Goal: Task Accomplishment & Management: Manage account settings

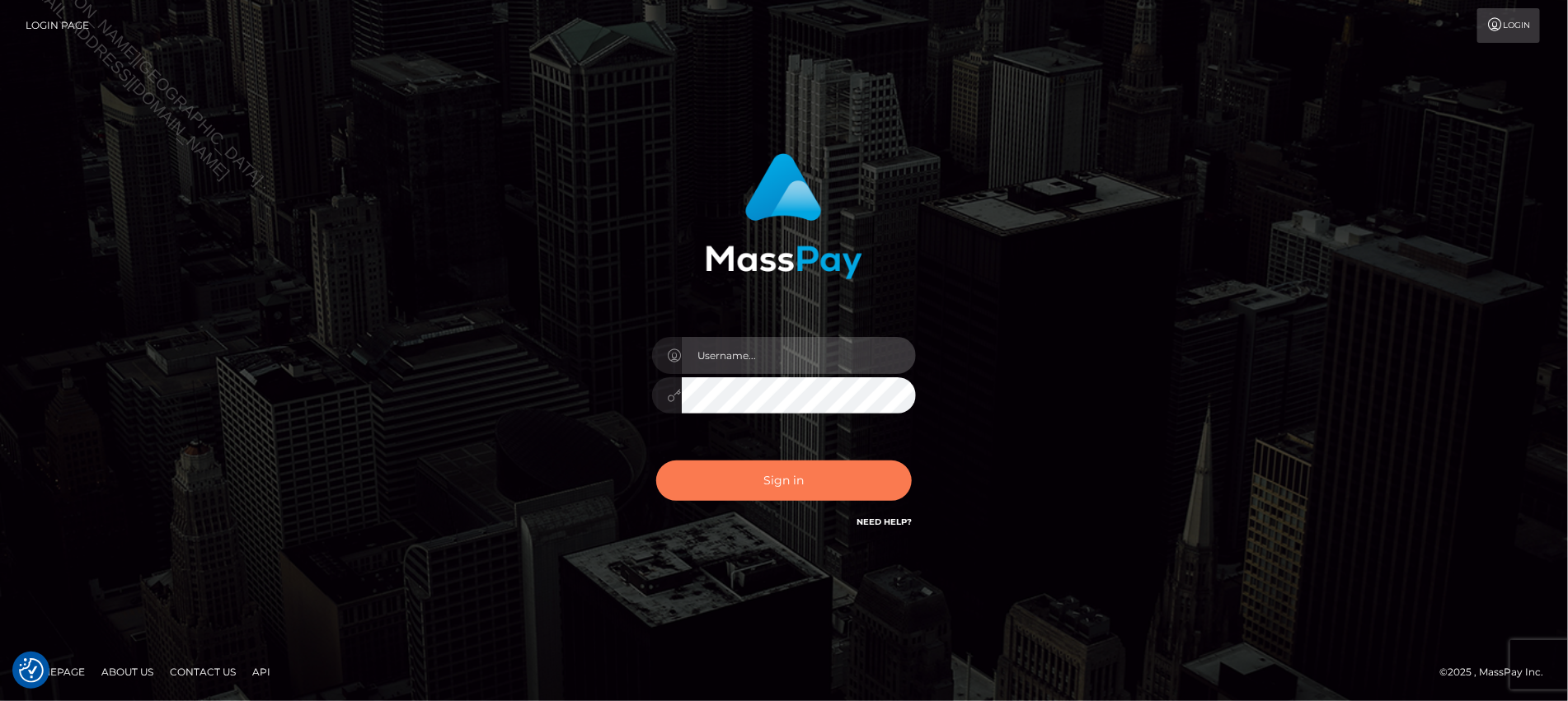
type input "Jiecel"
click at [775, 484] on button "Sign in" at bounding box center [784, 481] width 255 height 40
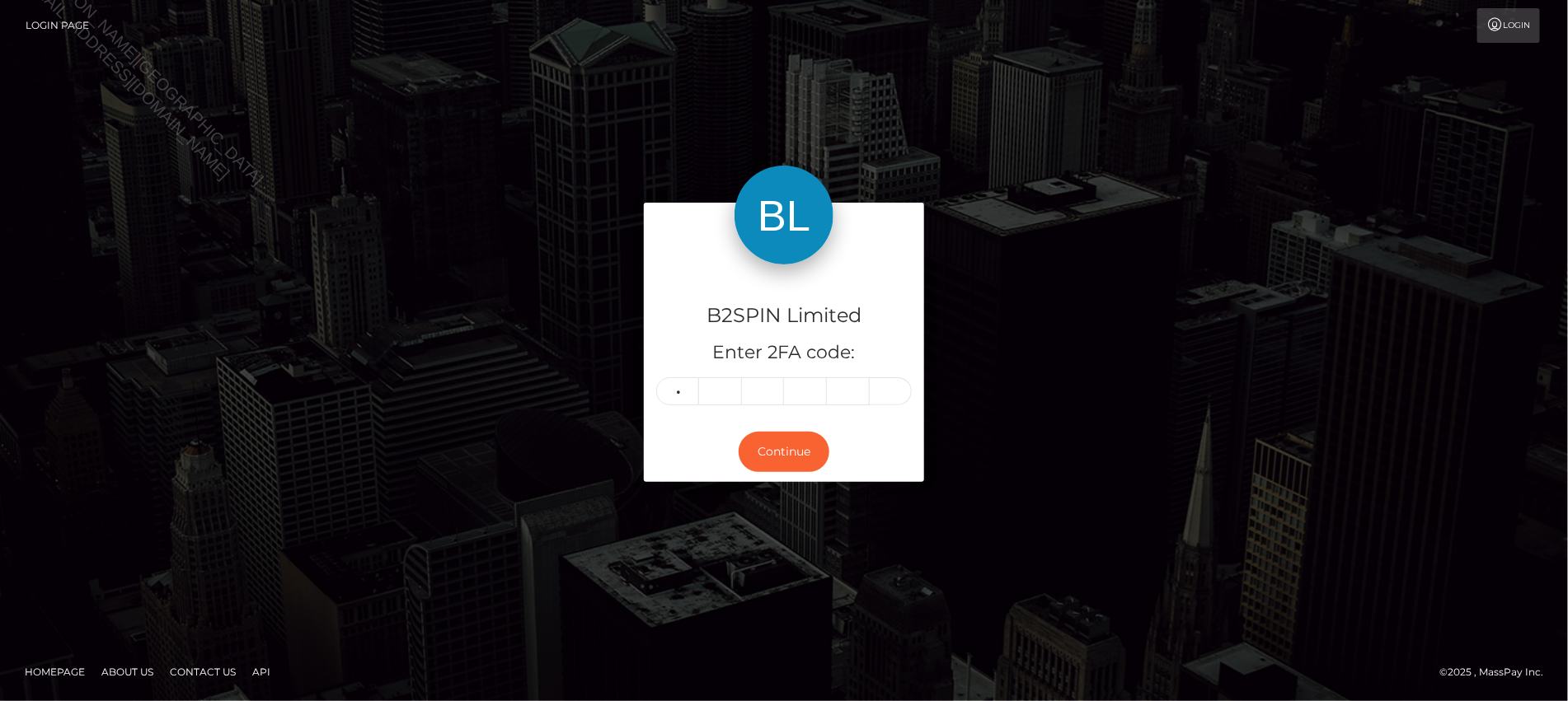
type input "0"
type input "4"
type input "6"
type input "0"
type input "7"
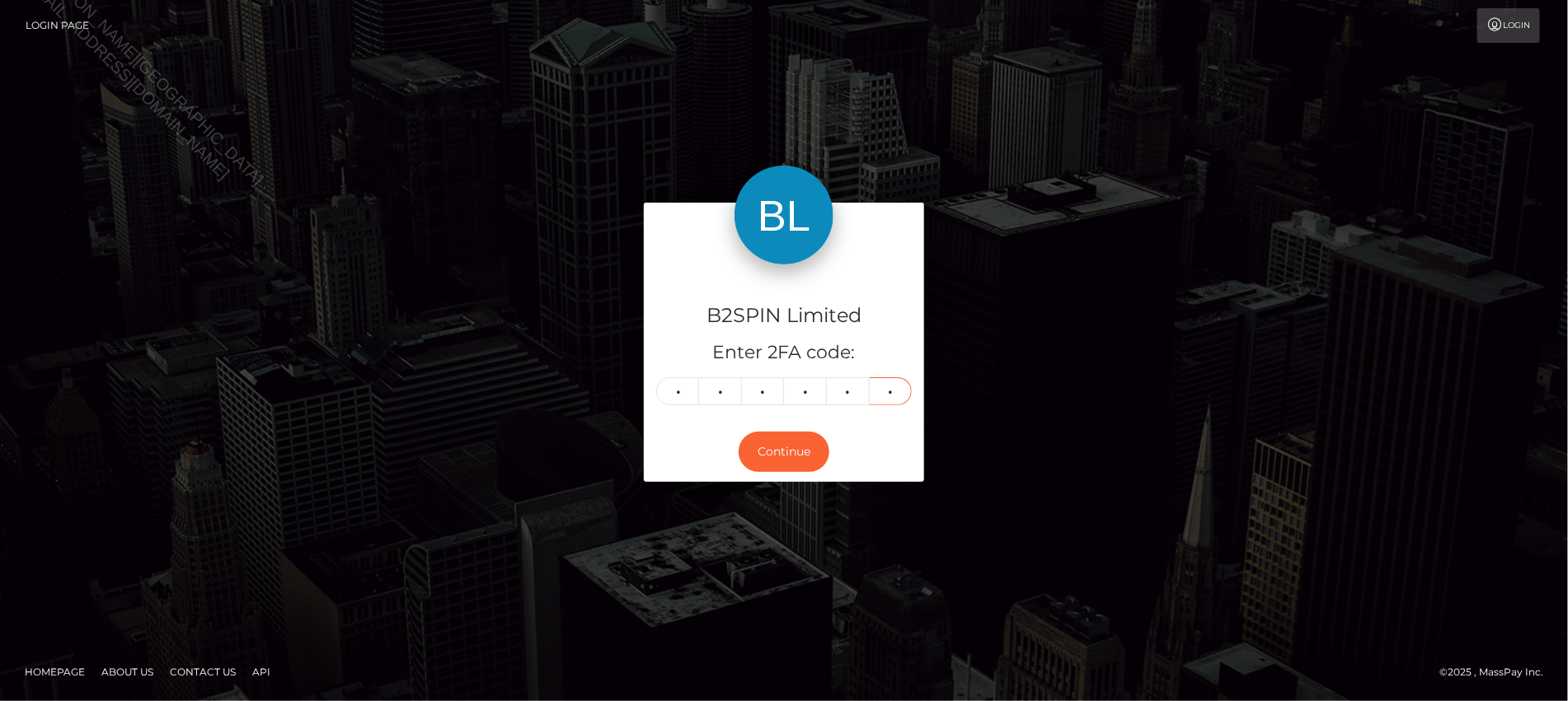
type input "4"
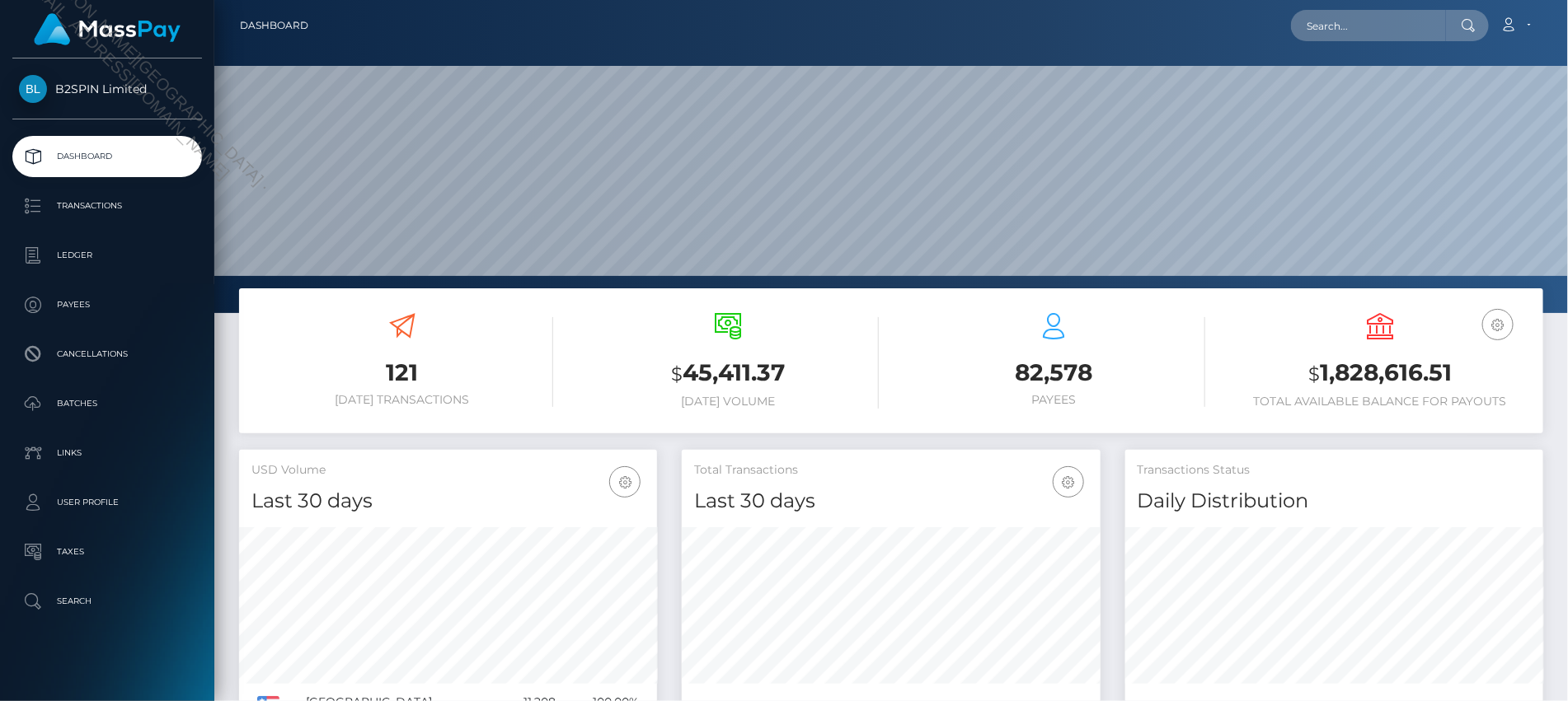
scroll to position [291, 418]
click at [1559, 615] on div "121 Today Transactions $ 45,411.37 Today Volume $" at bounding box center [891, 589] width 1354 height 600
drag, startPoint x: 80, startPoint y: 665, endPoint x: 229, endPoint y: 615, distance: 157.2
click at [80, 665] on div "B2SPIN Limited Dashboard Transactions Ledger Payees Cancellations Batches" at bounding box center [107, 379] width 214 height 640
click at [1328, 33] on input "text" at bounding box center [1368, 25] width 155 height 31
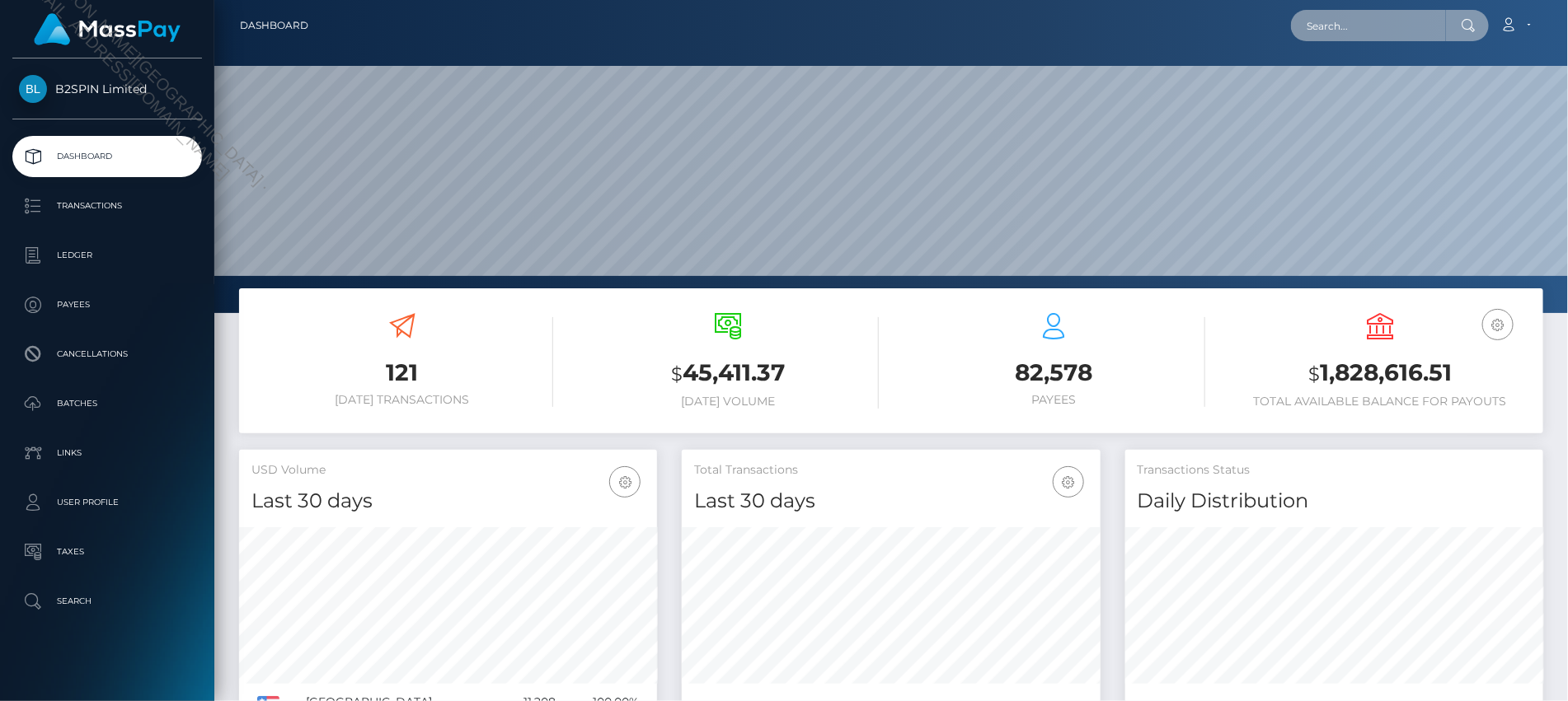
paste input "947c0baa-6d4e-4ab7-ab69-cb46207a3138"
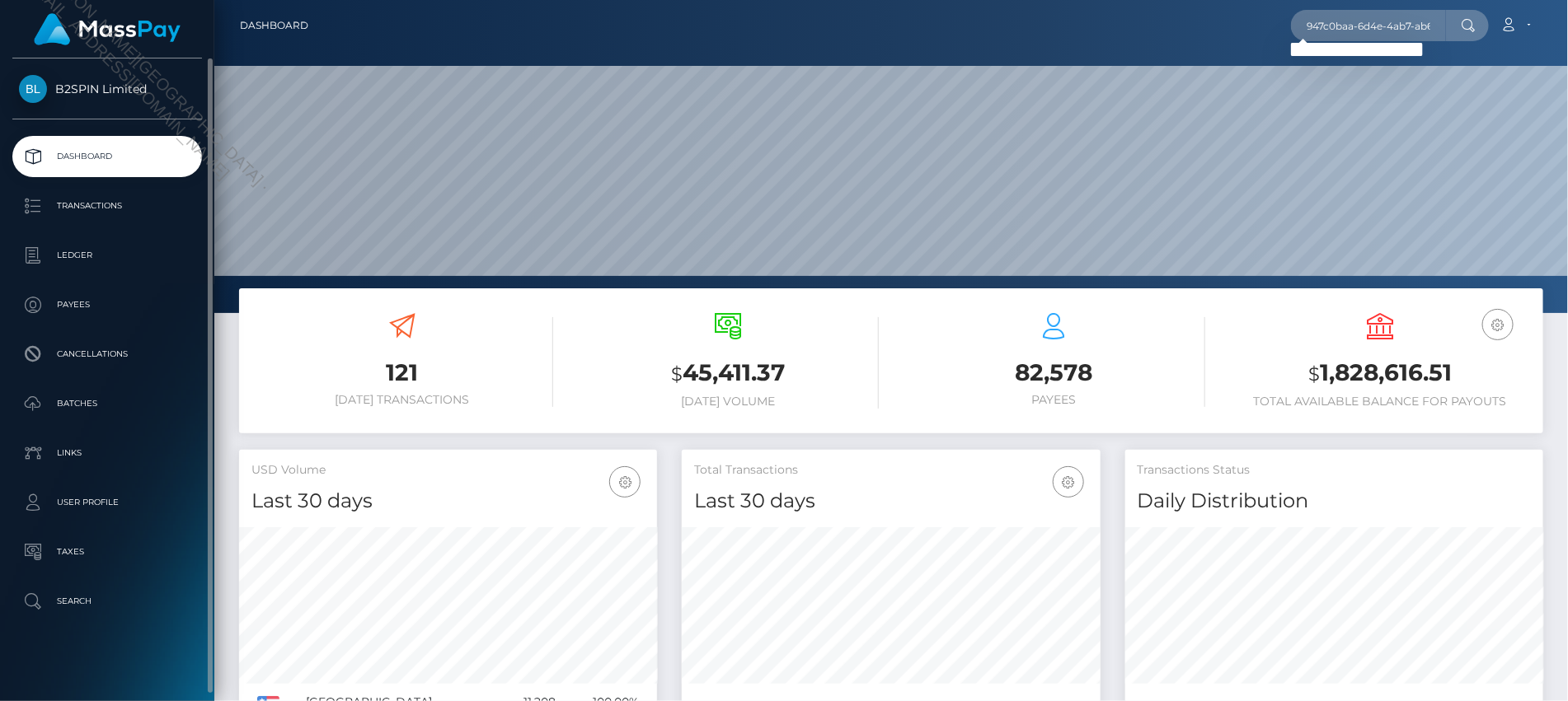
click at [134, 681] on div "B2SPIN Limited Dashboard Transactions Ledger Payees Cancellations Batches" at bounding box center [107, 379] width 214 height 640
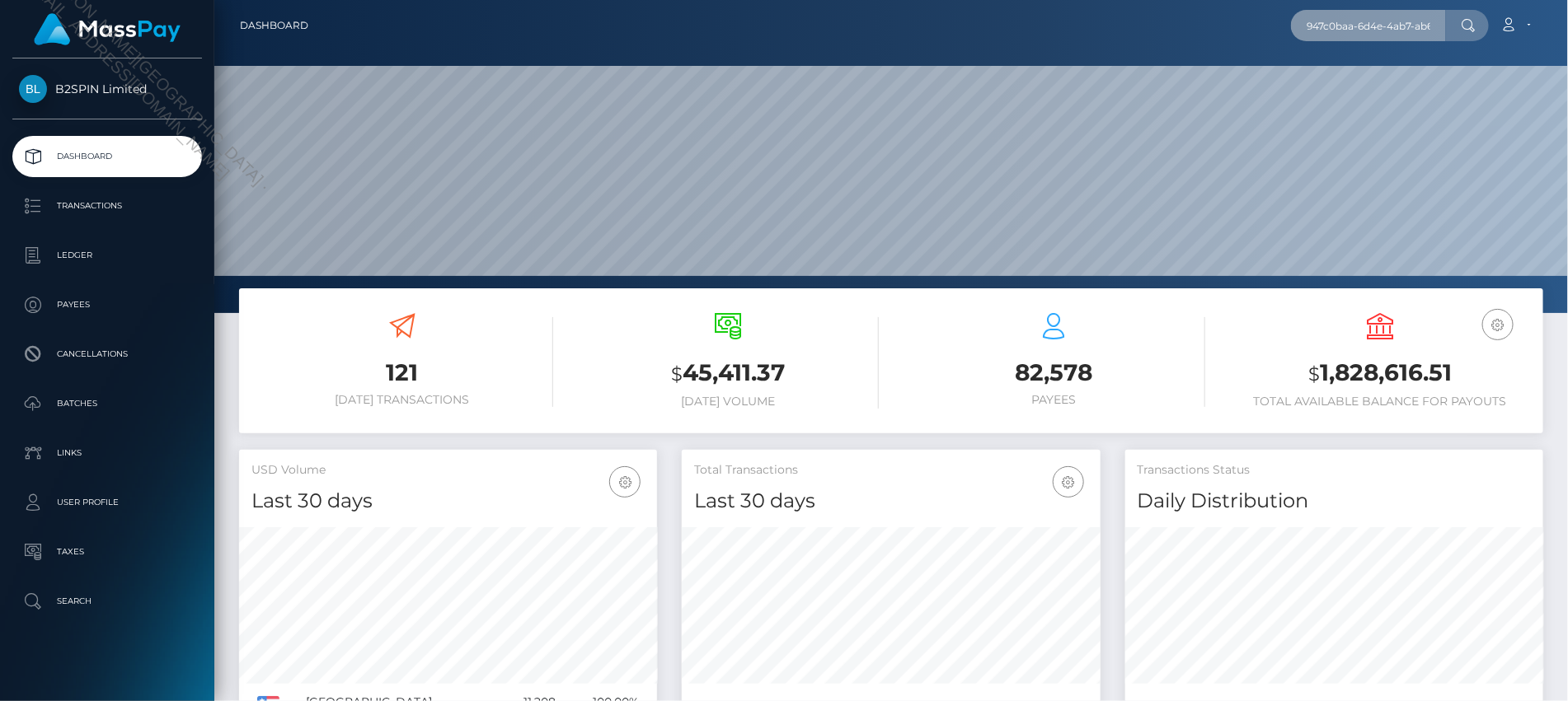
click at [1390, 29] on input "947c0baa-6d4e-4ab7-ab69-cb46207a3138" at bounding box center [1368, 25] width 155 height 31
paste input "e6921781-7bcf-4de8-9f4a-8d692743a414"
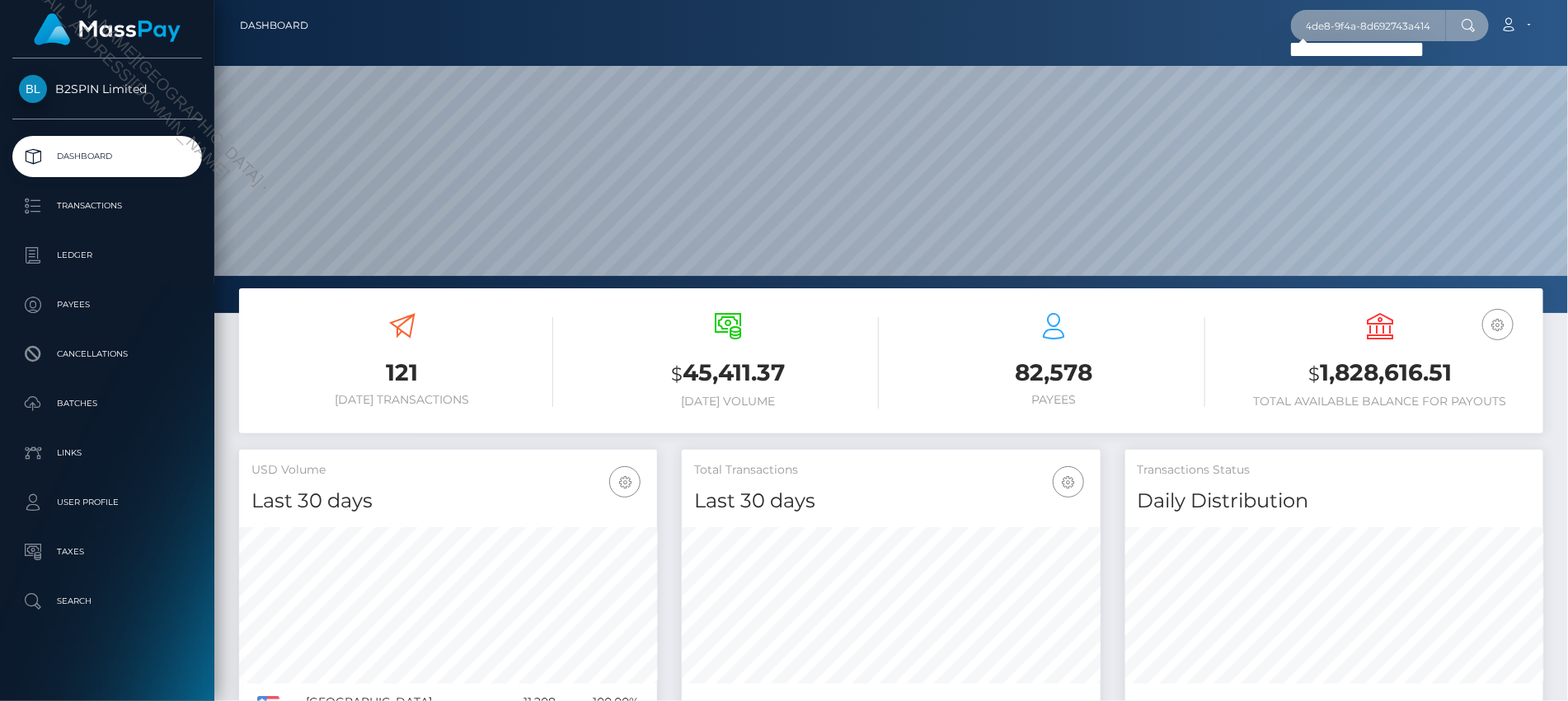
type input "e6921781-7bcf-4de8-9f4a-8d692743a414"
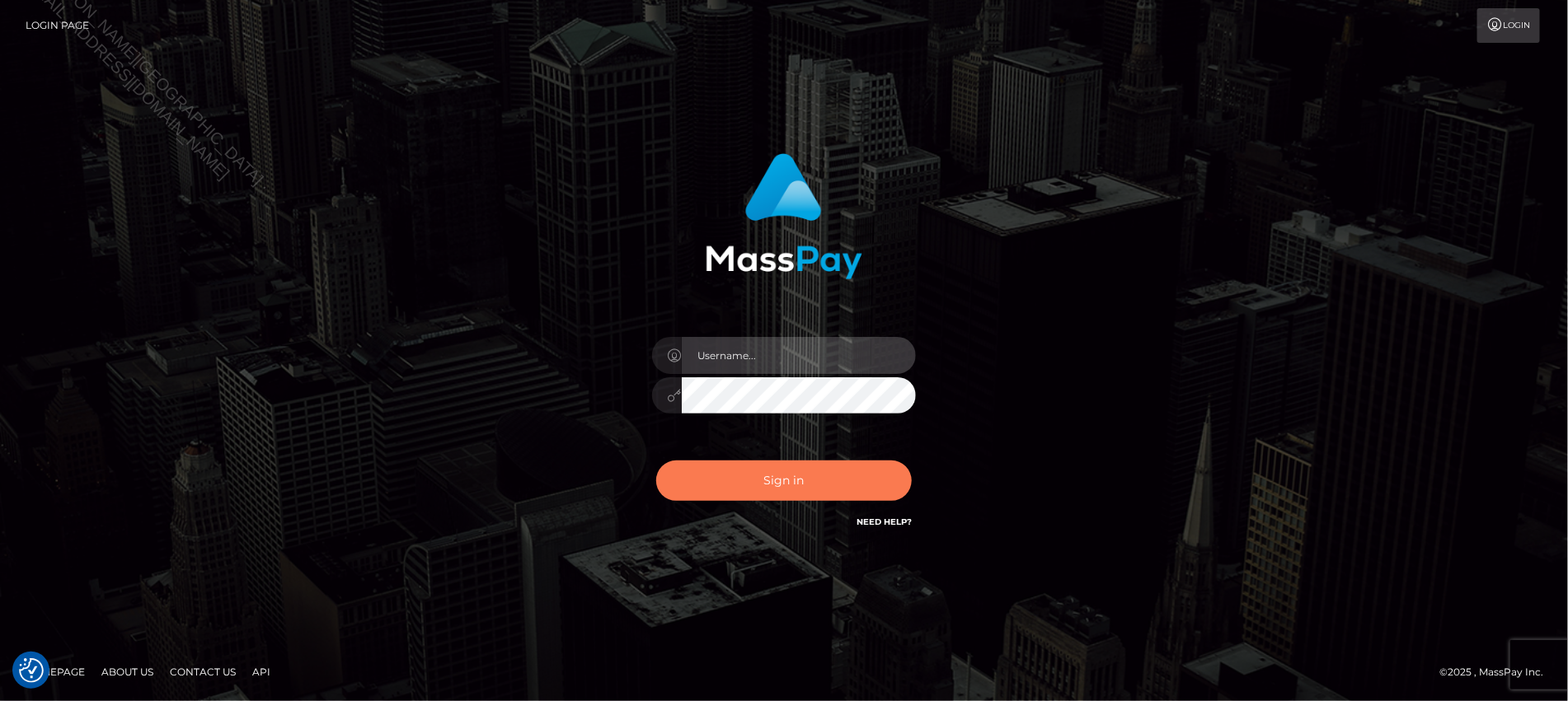
type input "Jiecel"
click at [772, 482] on button "Sign in" at bounding box center [784, 481] width 255 height 40
type input "Jiecel"
click at [786, 490] on button "Sign in" at bounding box center [784, 481] width 255 height 40
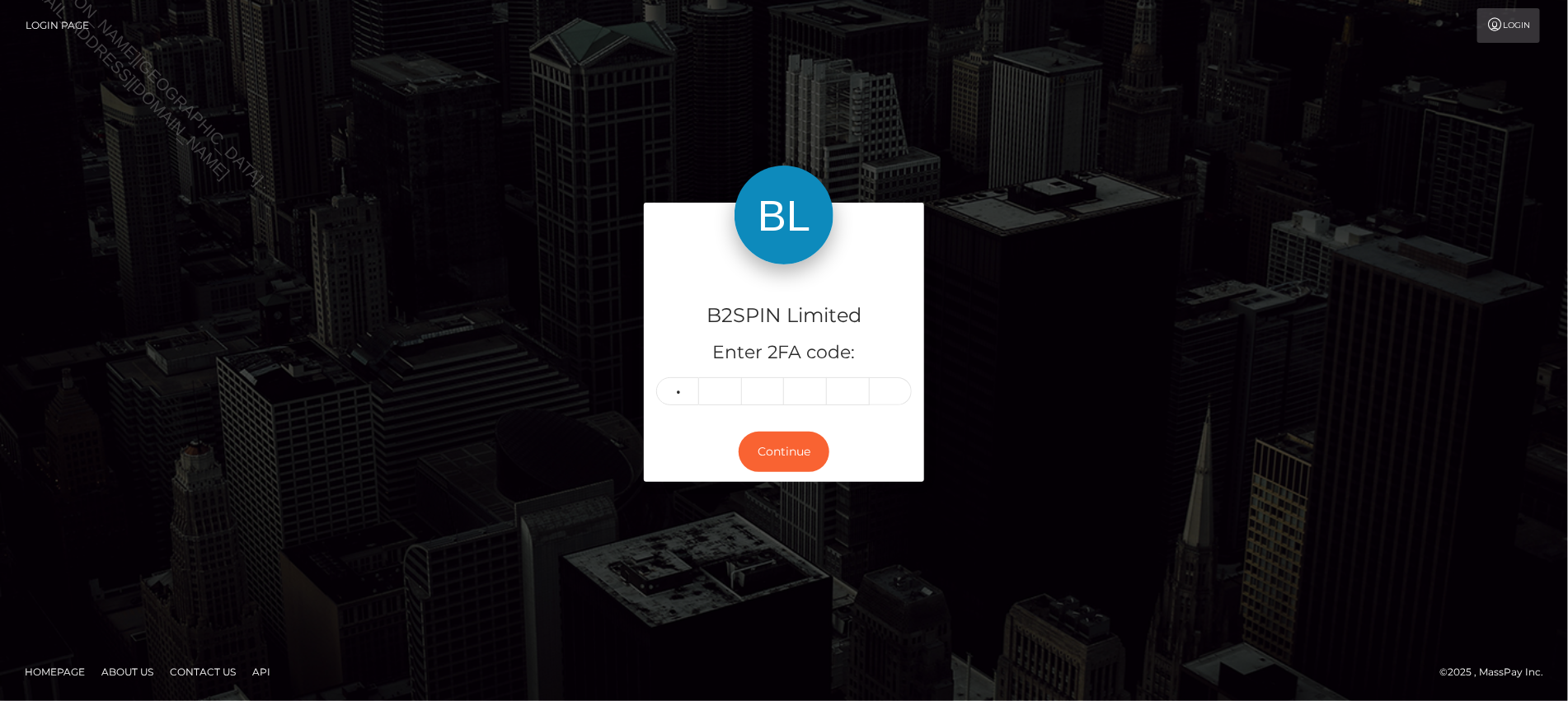
type input "0"
type input "6"
type input "0"
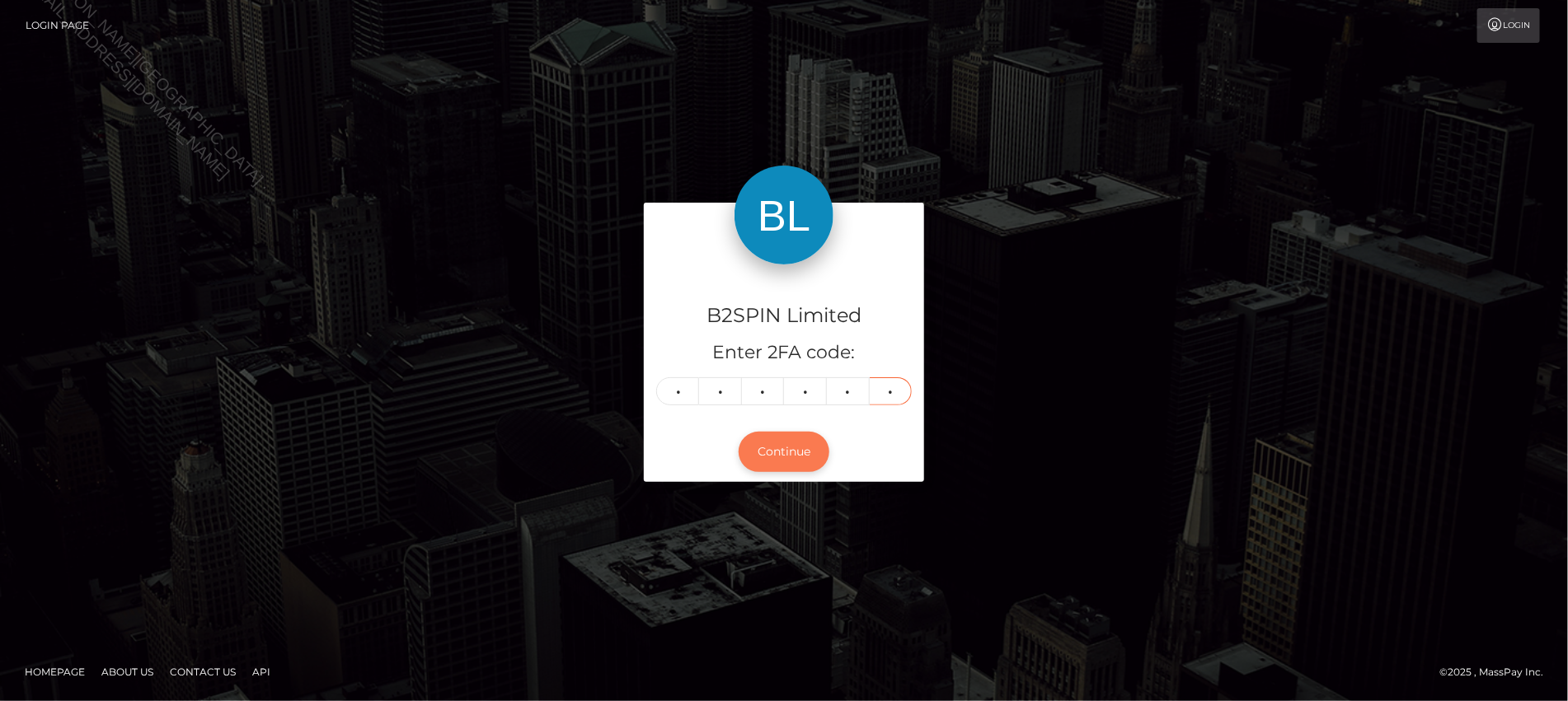
type input "6"
click at [779, 456] on button "Continue" at bounding box center [784, 452] width 91 height 40
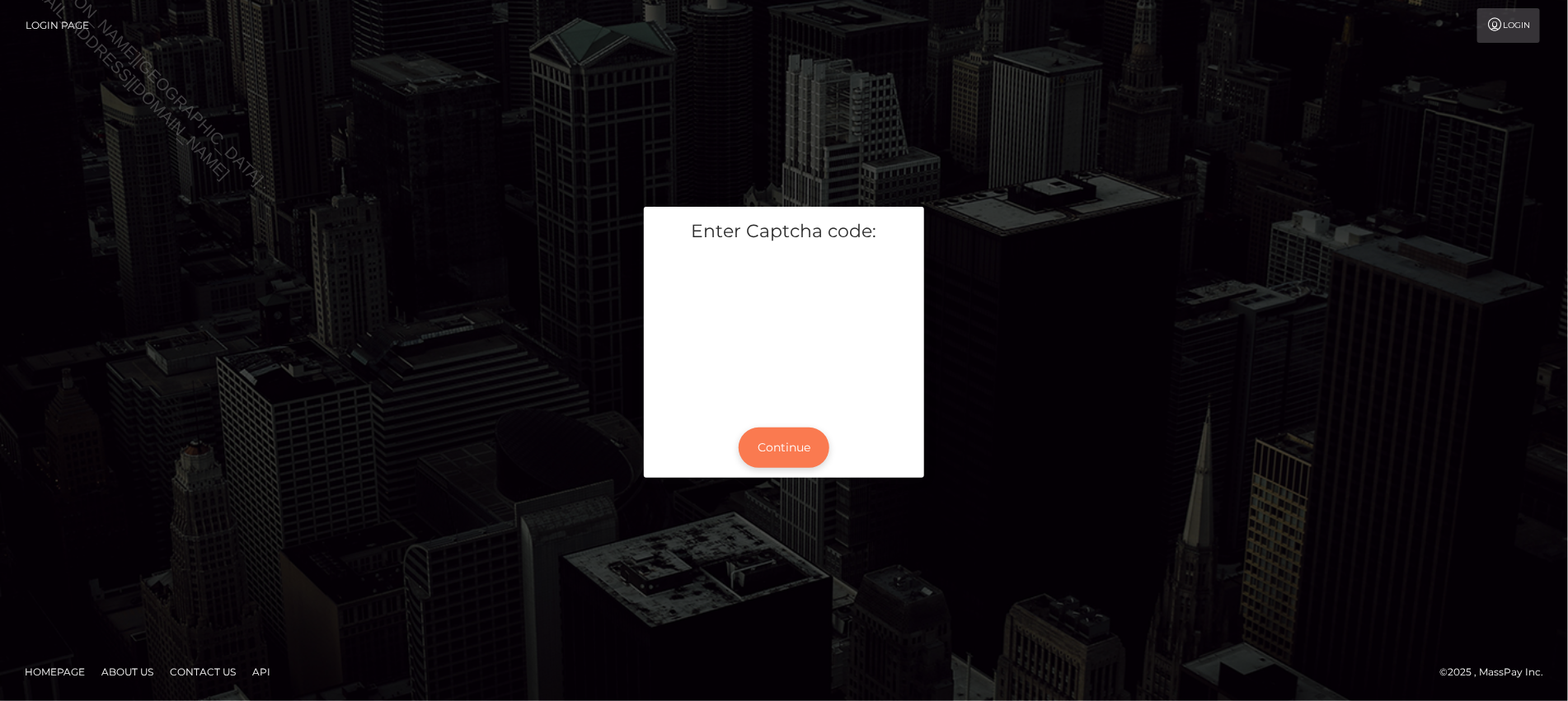
click at [784, 432] on button "Continue" at bounding box center [784, 448] width 91 height 40
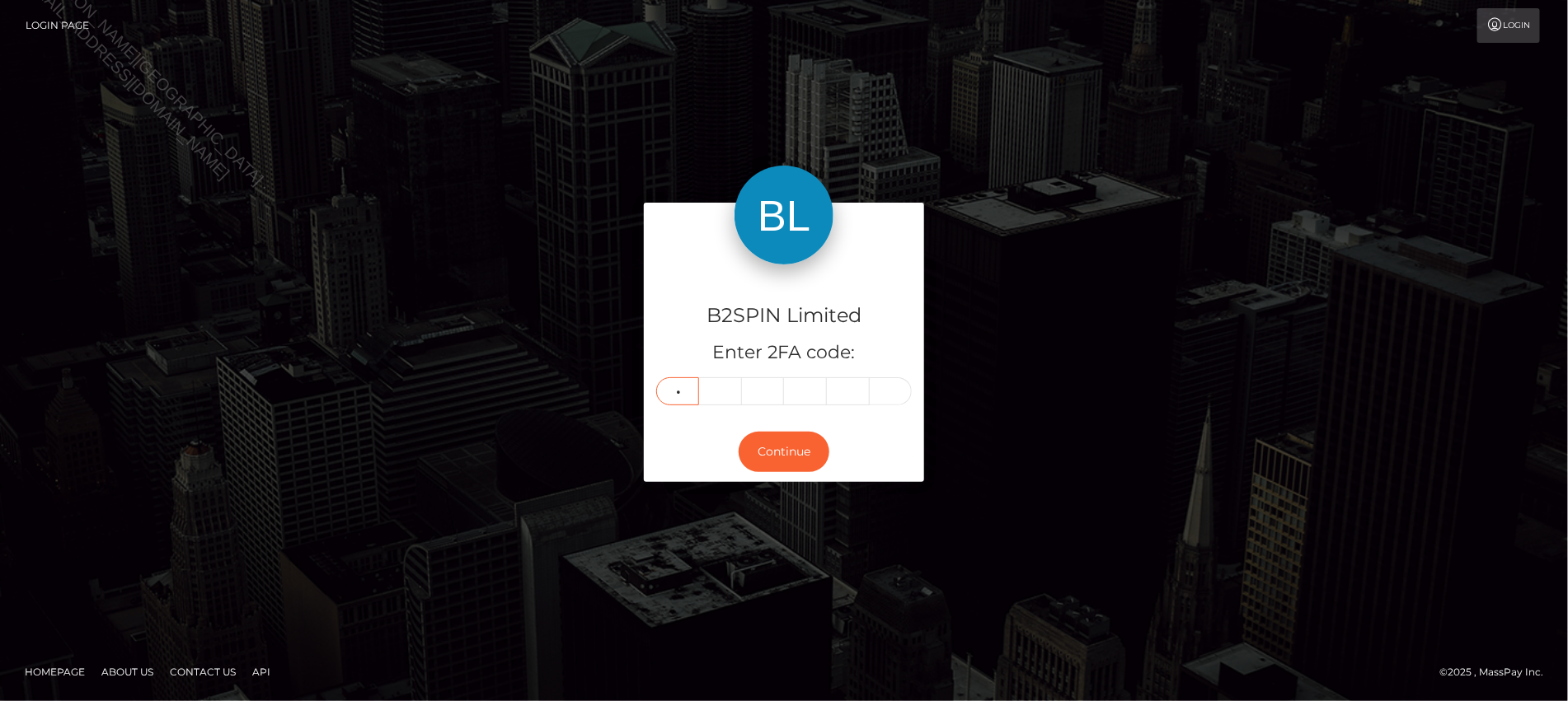
type input "6"
type input "8"
type input "0"
type input "6"
type input "1"
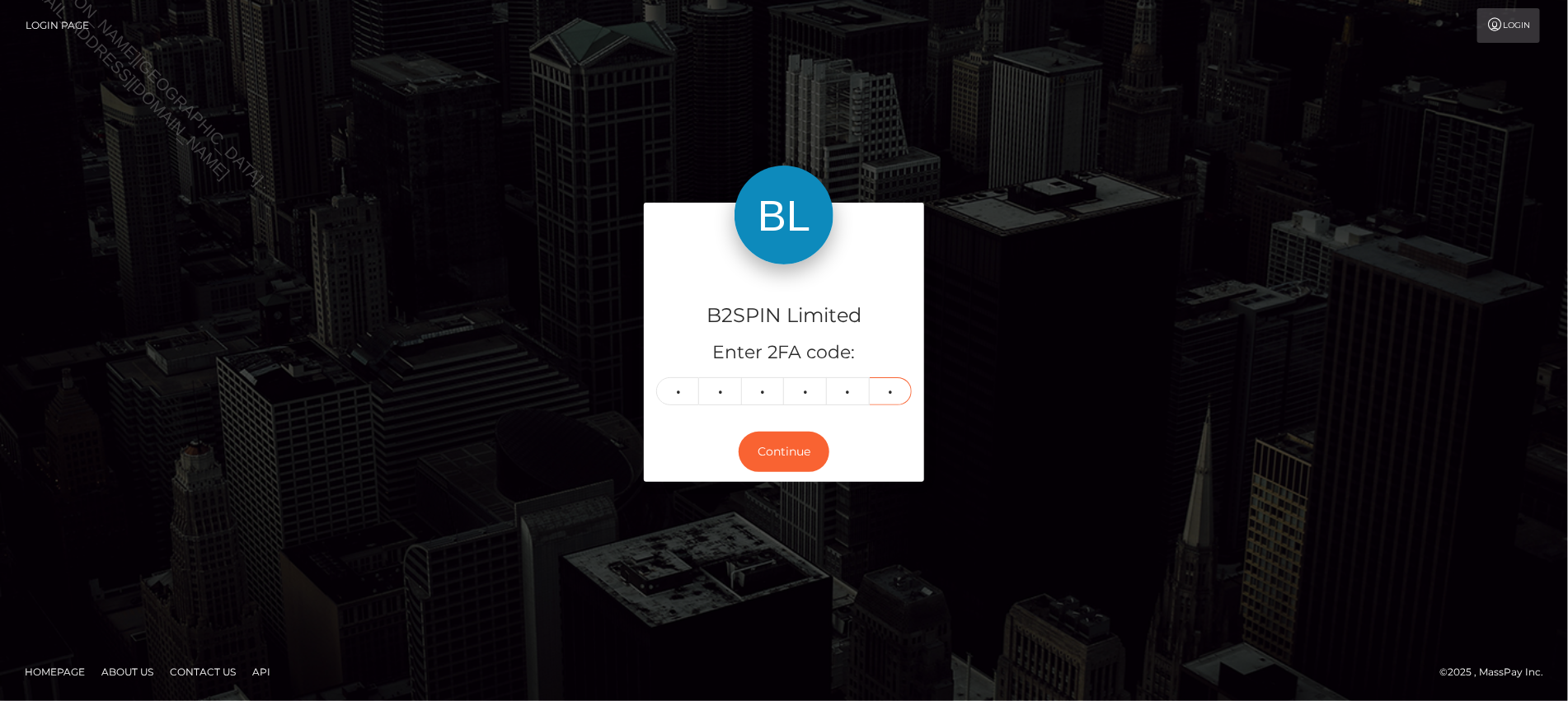
type input "0"
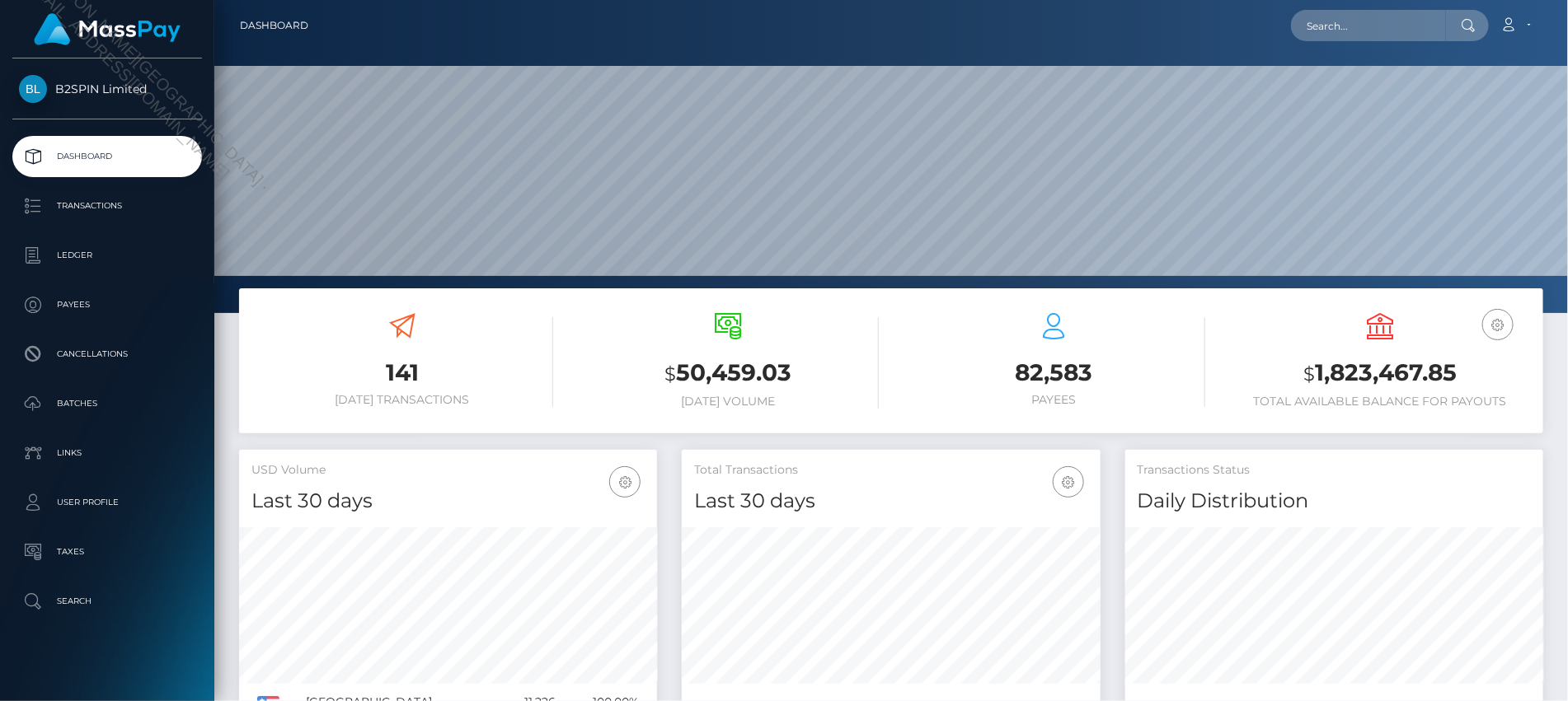
scroll to position [291, 418]
click at [1340, 377] on h3 "$ 1,823,467.85" at bounding box center [1381, 374] width 302 height 34
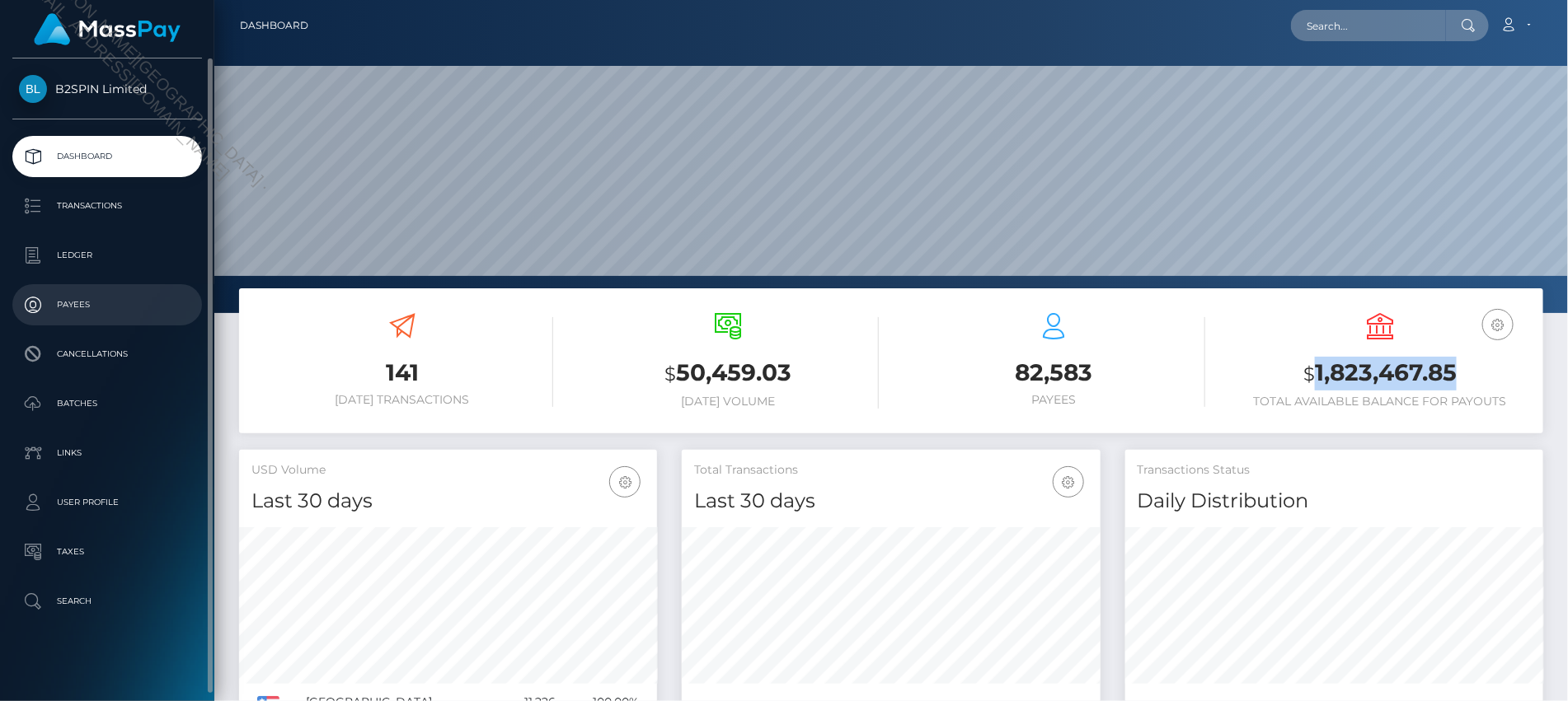
copy h3 "1,823,467.85"
